Goal: Task Accomplishment & Management: Manage account settings

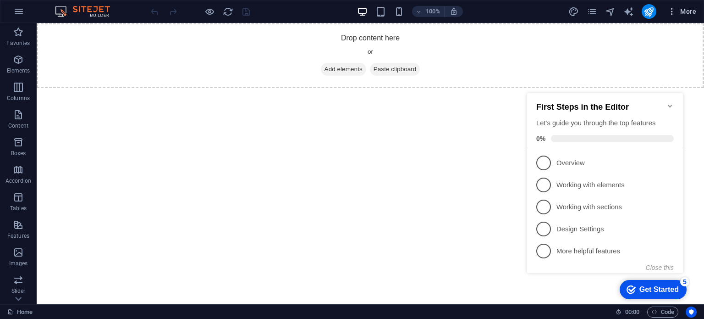
click at [695, 12] on span "More" at bounding box center [682, 11] width 29 height 9
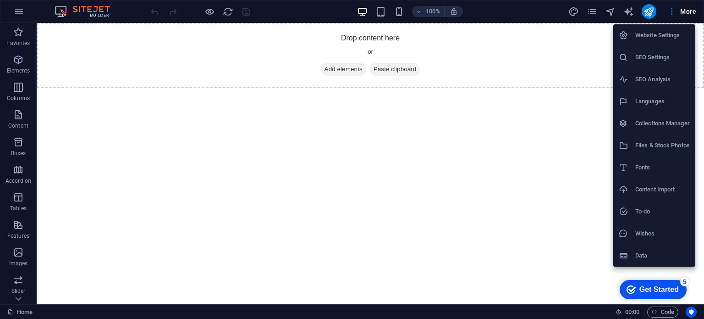
click at [684, 11] on div at bounding box center [352, 159] width 704 height 319
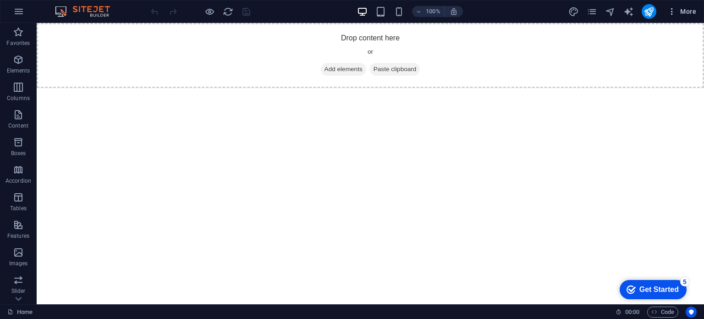
click at [680, 10] on span "More" at bounding box center [682, 11] width 29 height 9
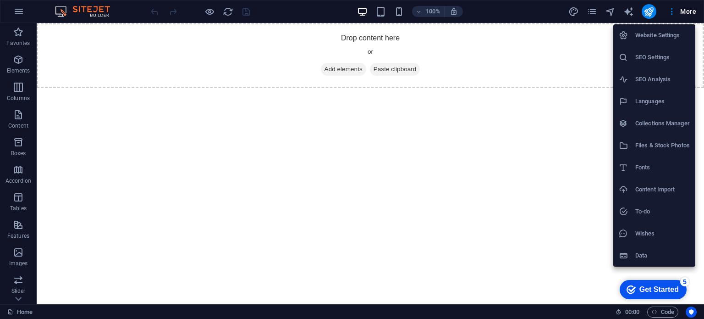
click at [669, 32] on h6 "Website Settings" at bounding box center [663, 35] width 55 height 11
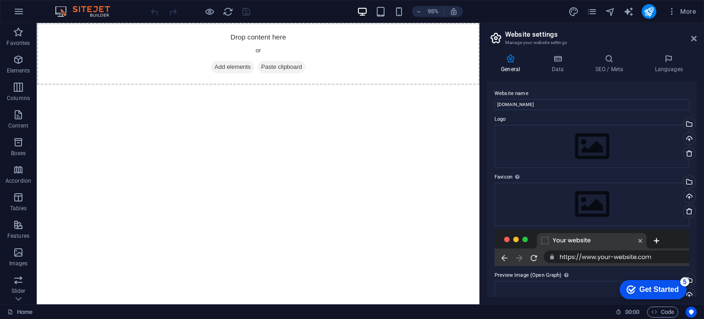
click at [691, 39] on header "Website settings Manage your website settings" at bounding box center [593, 35] width 208 height 24
click at [694, 37] on icon at bounding box center [694, 38] width 6 height 7
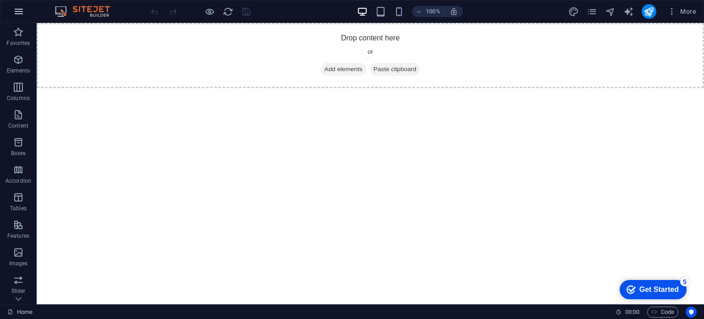
click at [15, 10] on icon "button" at bounding box center [18, 11] width 11 height 11
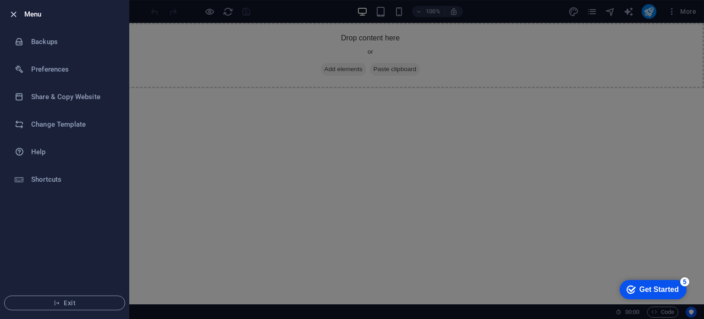
click at [17, 9] on icon "button" at bounding box center [13, 14] width 11 height 11
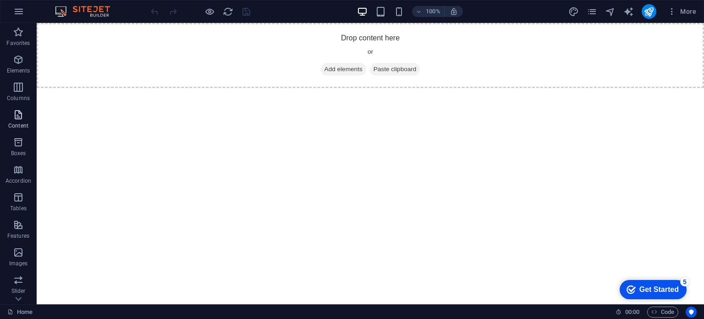
click at [17, 115] on icon "button" at bounding box center [18, 114] width 11 height 11
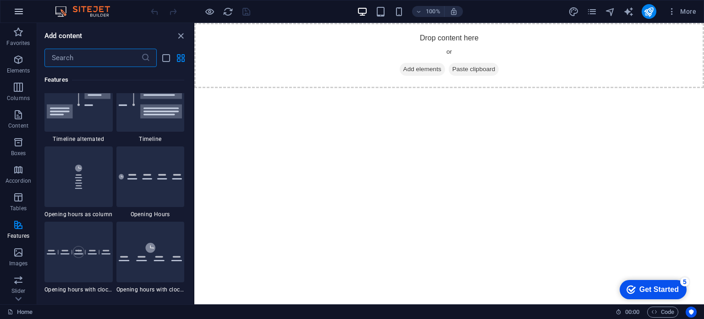
click at [18, 9] on icon "button" at bounding box center [18, 11] width 11 height 11
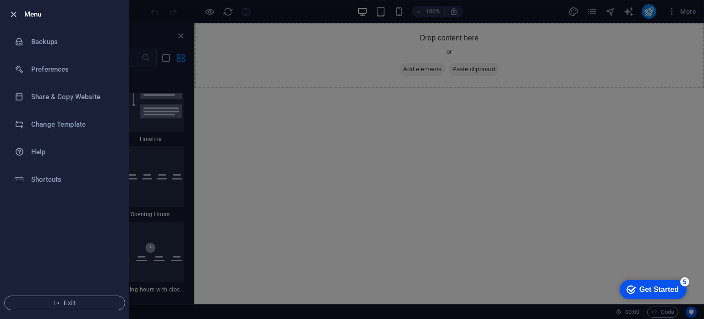
click at [11, 11] on icon "button" at bounding box center [13, 14] width 11 height 11
